Goal: Complete application form

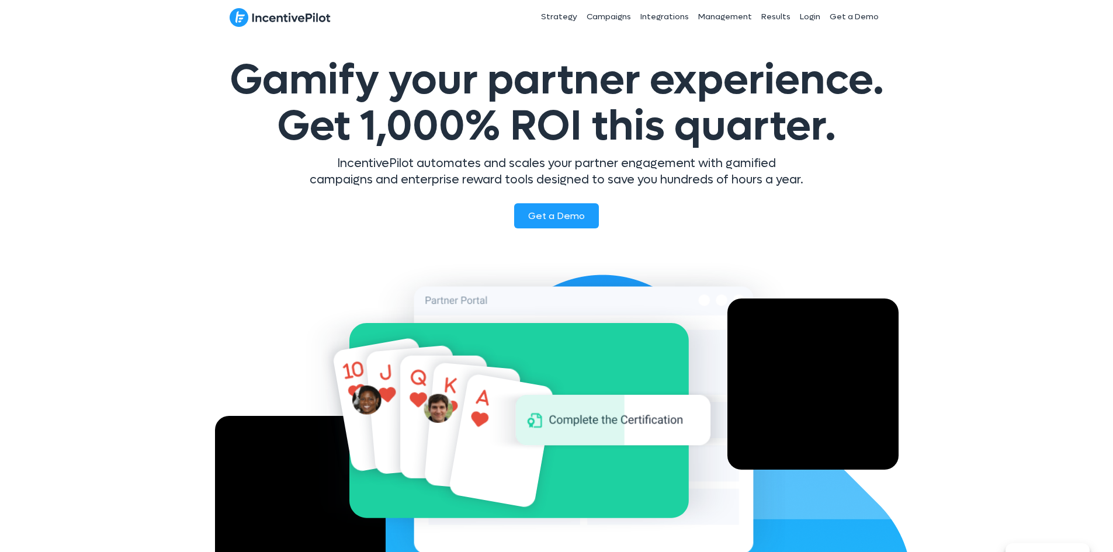
click at [314, 16] on img at bounding box center [280, 18] width 101 height 20
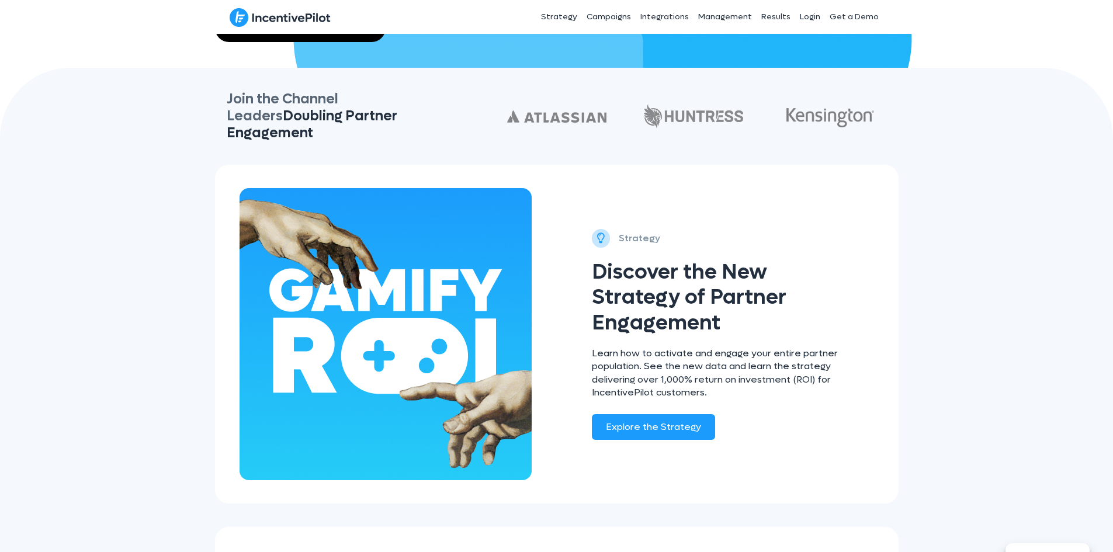
scroll to position [643, 0]
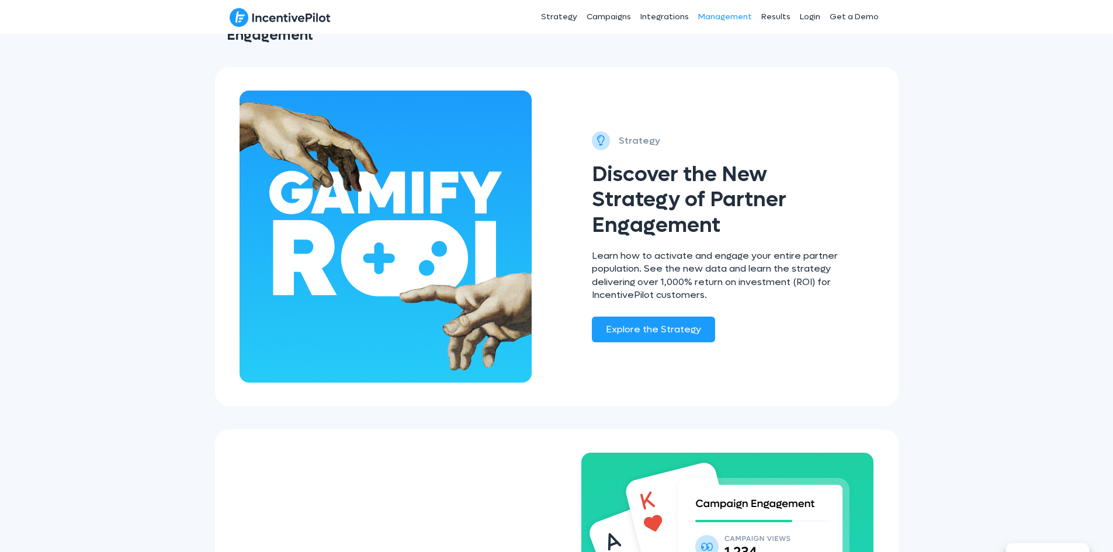
click at [730, 13] on link "Management" at bounding box center [725, 16] width 63 height 29
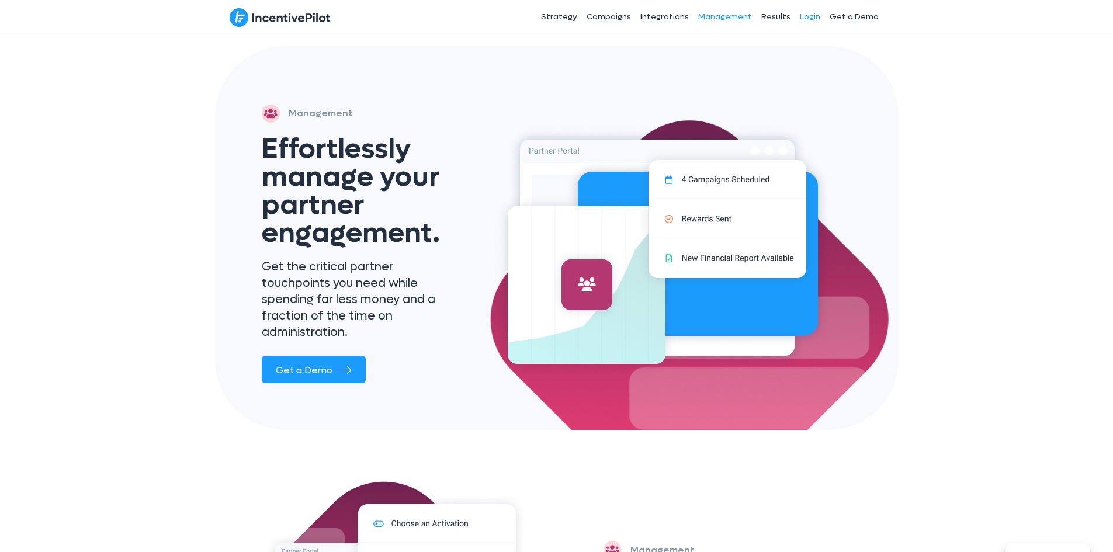
click at [810, 16] on link "Login" at bounding box center [810, 16] width 30 height 29
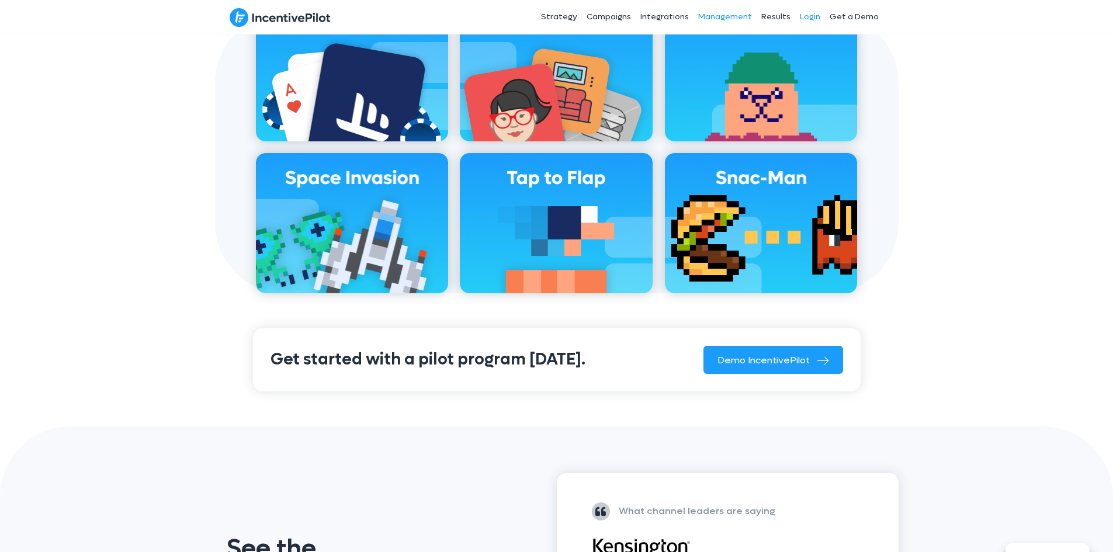
scroll to position [1084, 0]
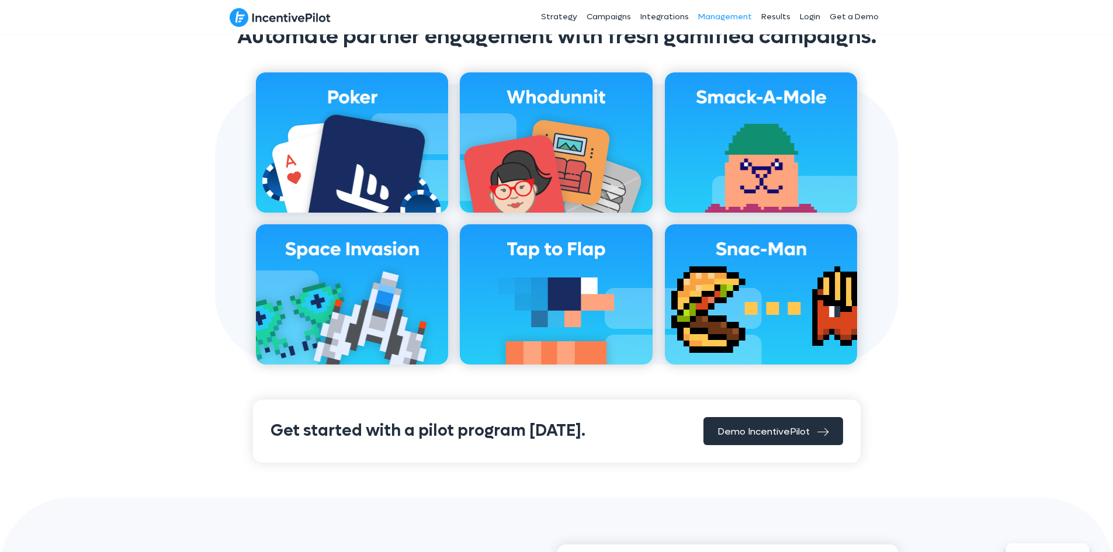
click at [732, 426] on span "Demo IncentivePilot" at bounding box center [764, 432] width 92 height 12
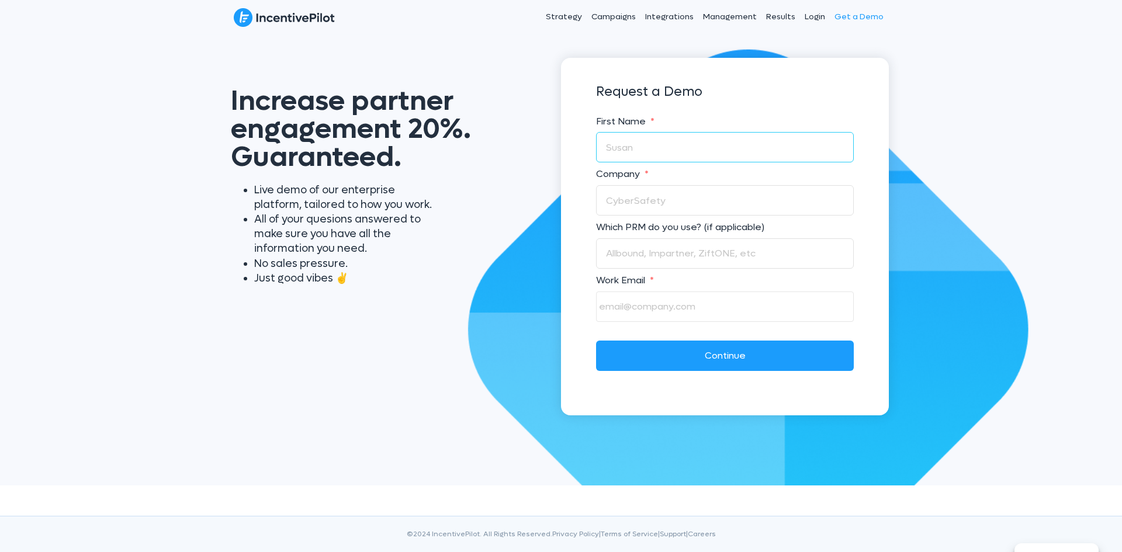
click at [645, 141] on input "First Name *" at bounding box center [725, 147] width 258 height 30
click at [756, 154] on input "First Name *" at bounding box center [725, 147] width 258 height 30
type input "Phani"
type input "Dell"
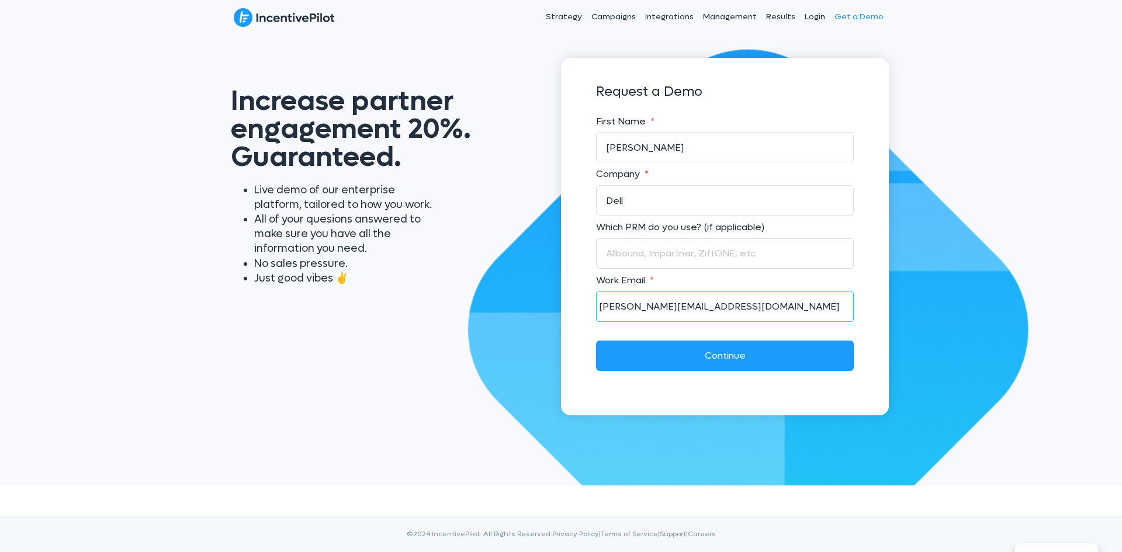
type input "phani.a@dell.com"
click at [596, 341] on input "Continue" at bounding box center [725, 356] width 258 height 30
